Goal: Information Seeking & Learning: Learn about a topic

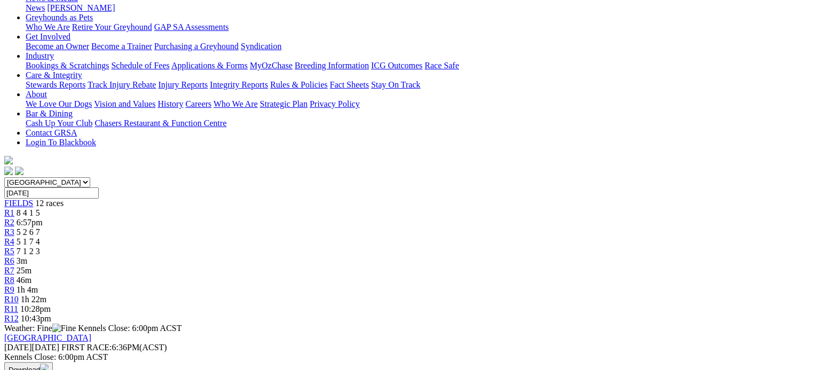
scroll to position [160, 0]
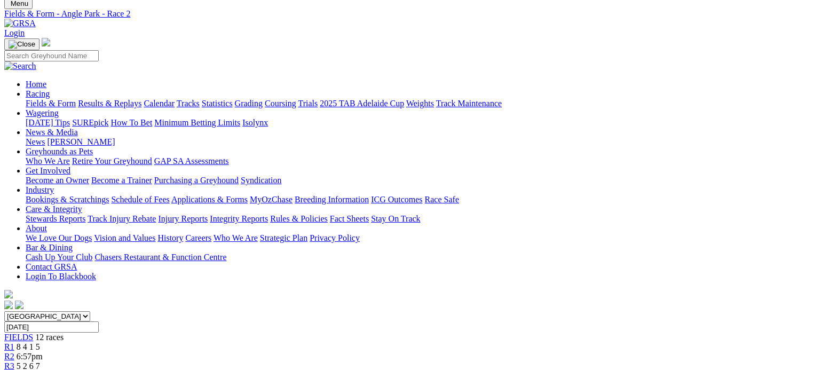
scroll to position [213, 0]
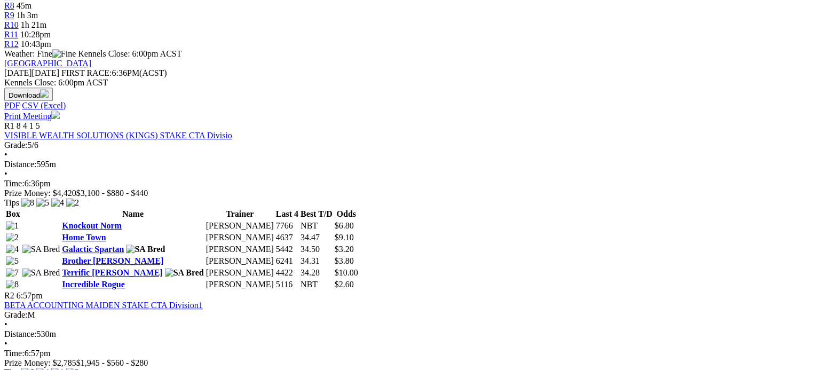
scroll to position [427, 0]
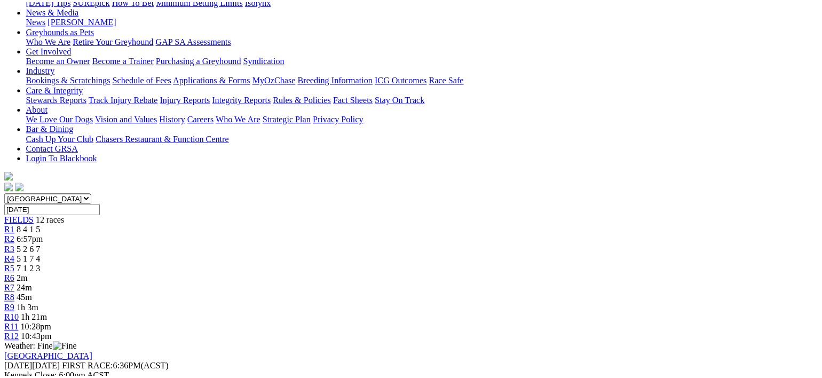
scroll to position [160, 0]
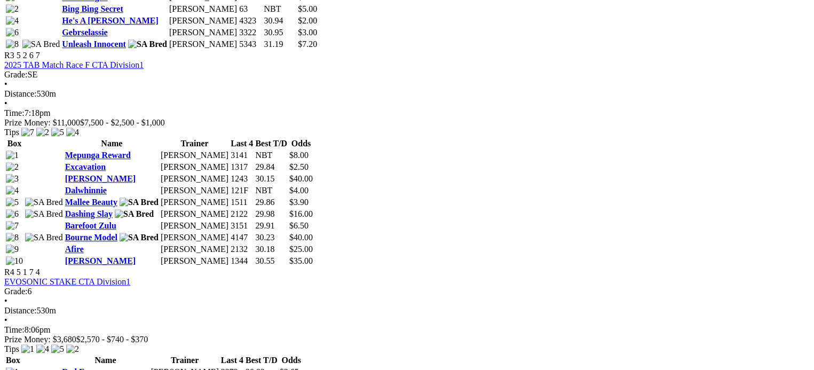
scroll to position [854, 0]
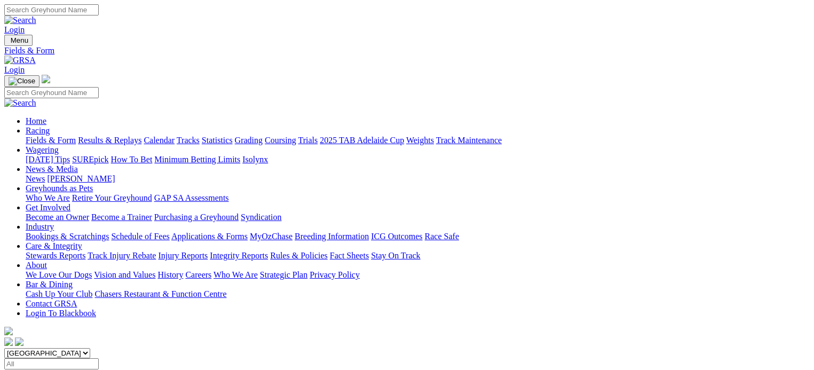
click at [90, 348] on select "[GEOGRAPHIC_DATA] [GEOGRAPHIC_DATA] [GEOGRAPHIC_DATA] [GEOGRAPHIC_DATA] [GEOGRA…" at bounding box center [47, 353] width 86 height 10
select select "[GEOGRAPHIC_DATA]"
click at [73, 348] on select "[GEOGRAPHIC_DATA] [GEOGRAPHIC_DATA] [GEOGRAPHIC_DATA] [GEOGRAPHIC_DATA] [GEOGRA…" at bounding box center [47, 353] width 86 height 10
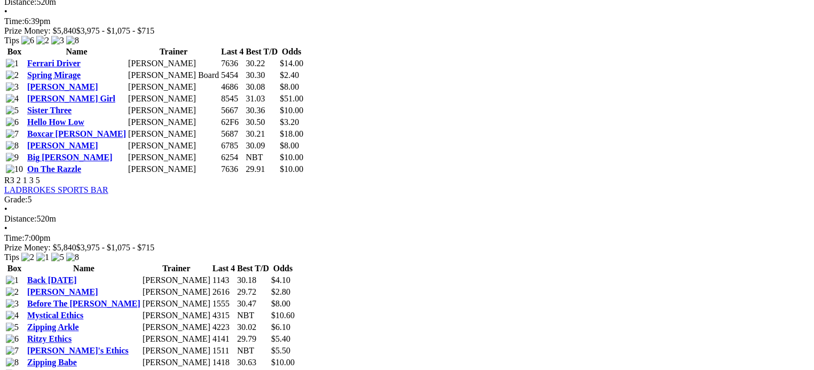
scroll to position [801, 0]
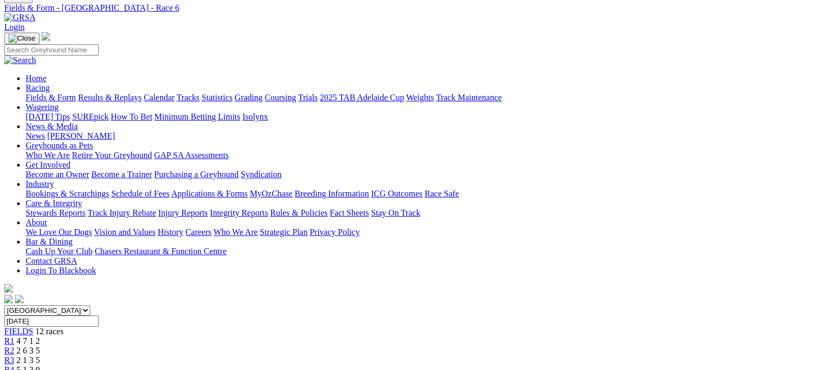
scroll to position [107, 0]
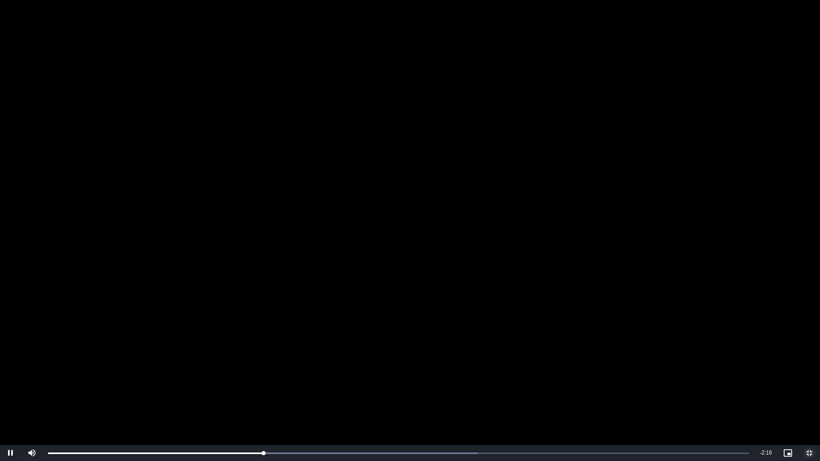
click at [807, 369] on span "Video Player" at bounding box center [808, 453] width 21 height 0
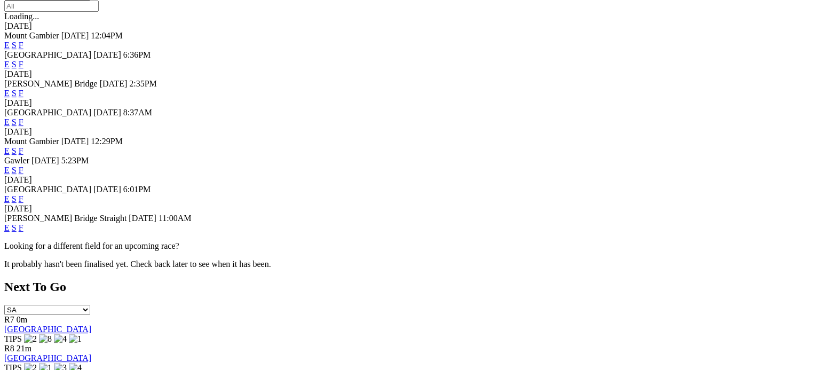
scroll to position [374, 0]
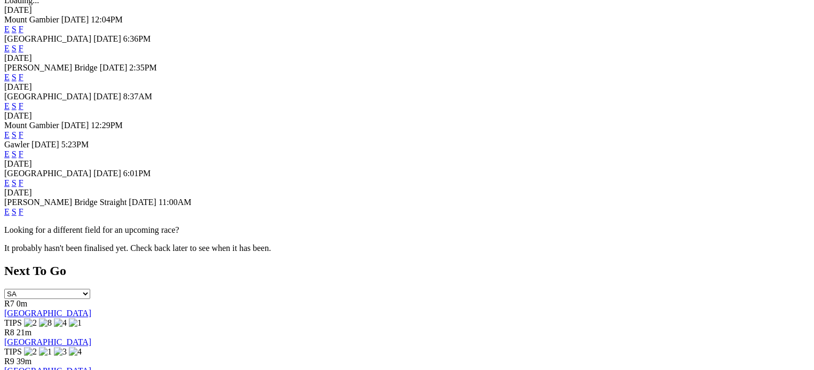
click at [23, 178] on link "F" at bounding box center [21, 182] width 5 height 9
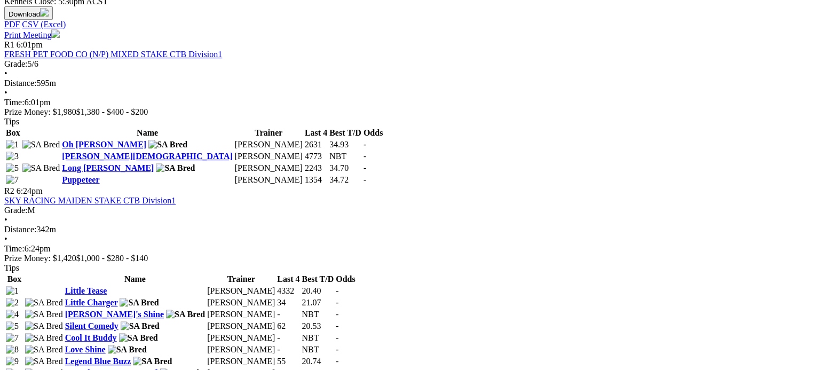
scroll to position [480, 0]
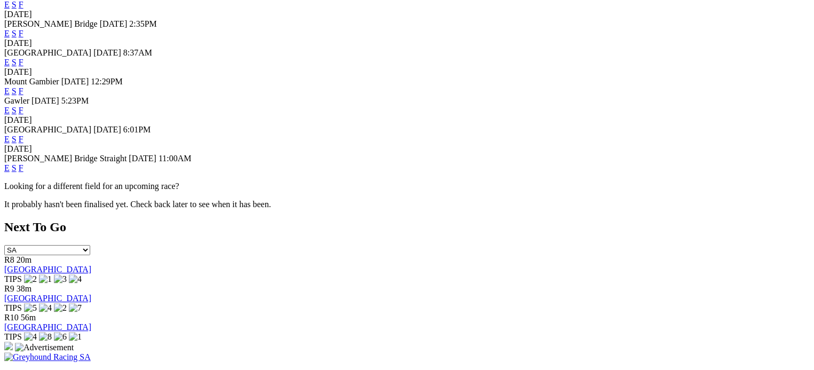
scroll to position [427, 0]
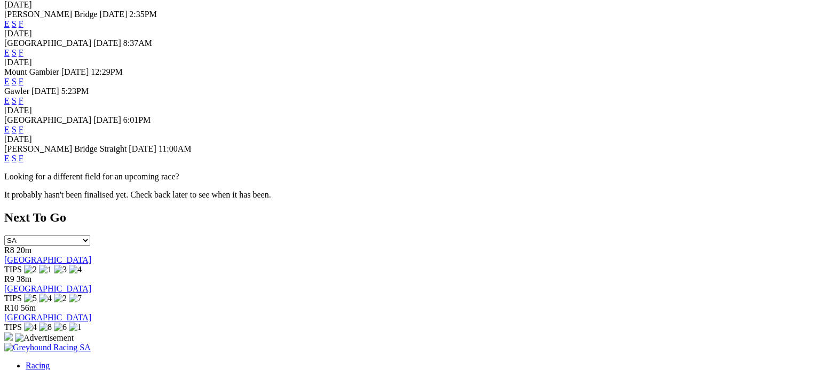
click at [23, 162] on link "F" at bounding box center [21, 158] width 5 height 9
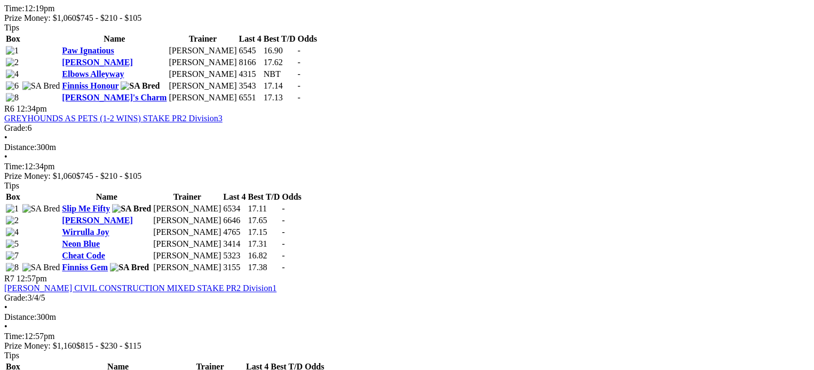
scroll to position [1334, 0]
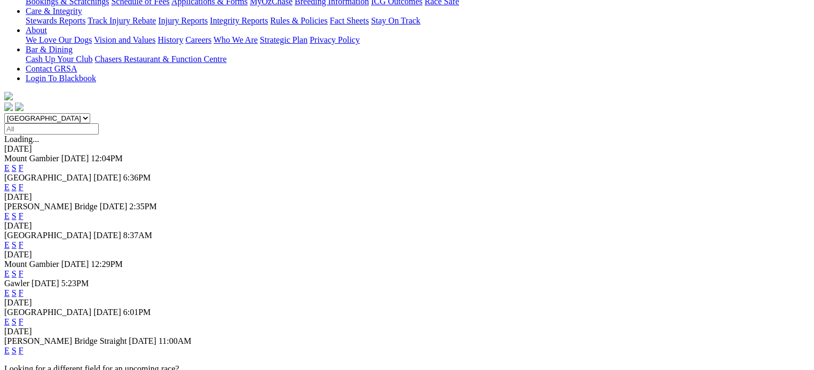
scroll to position [213, 0]
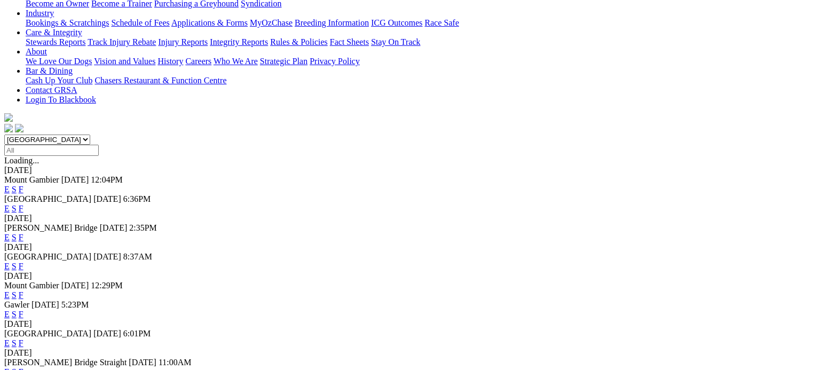
click at [23, 262] on link "F" at bounding box center [21, 266] width 5 height 9
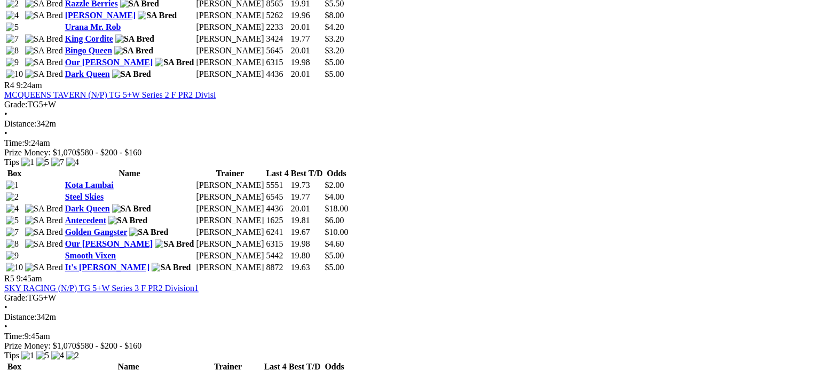
scroll to position [1067, 0]
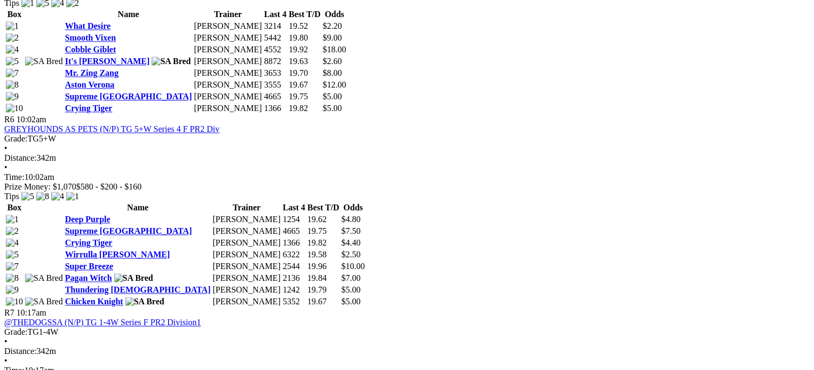
scroll to position [1334, 0]
